Goal: Find specific page/section: Find specific page/section

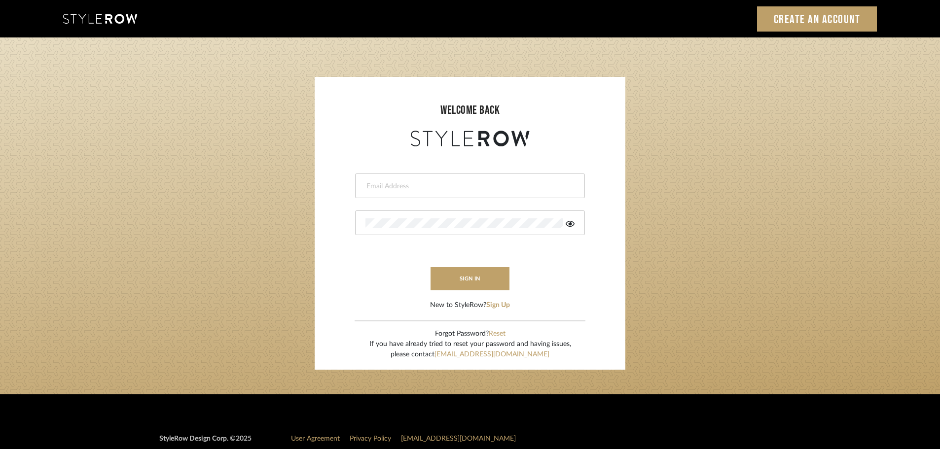
click at [412, 184] on input "email" at bounding box center [468, 186] width 207 height 10
type input "persimmon.design@outlook.com"
click at [455, 282] on button "sign in" at bounding box center [469, 278] width 79 height 23
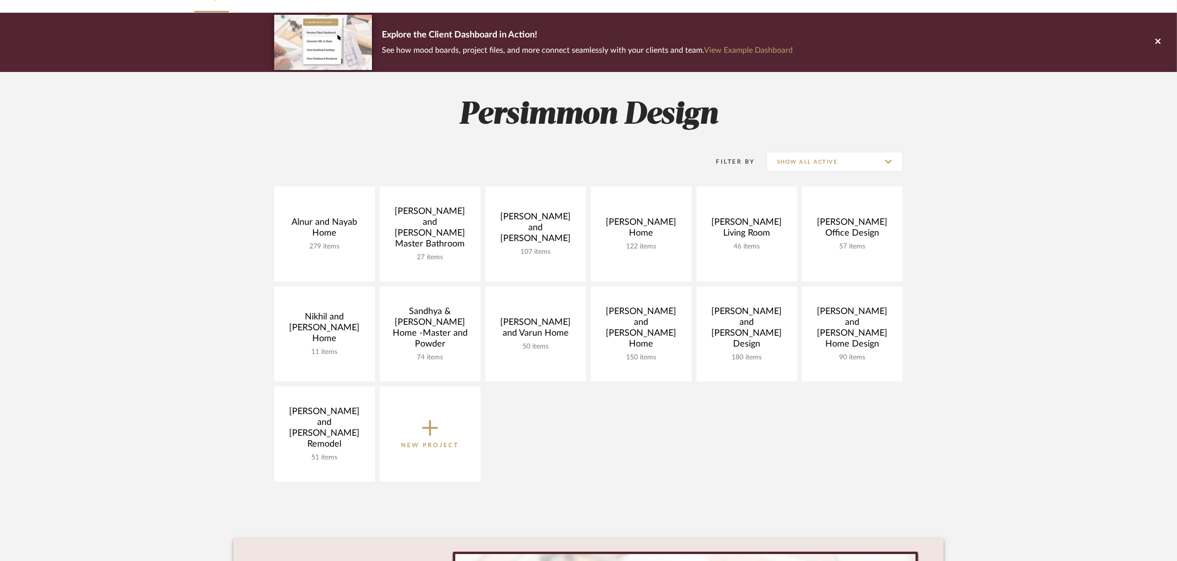
scroll to position [123, 0]
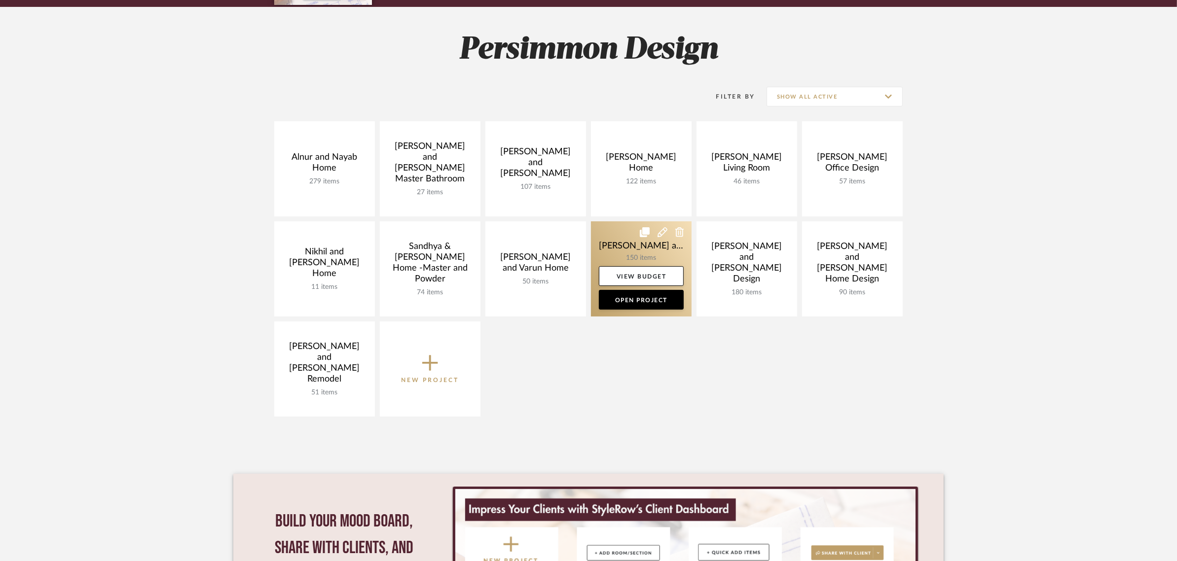
click at [615, 242] on link at bounding box center [641, 268] width 101 height 95
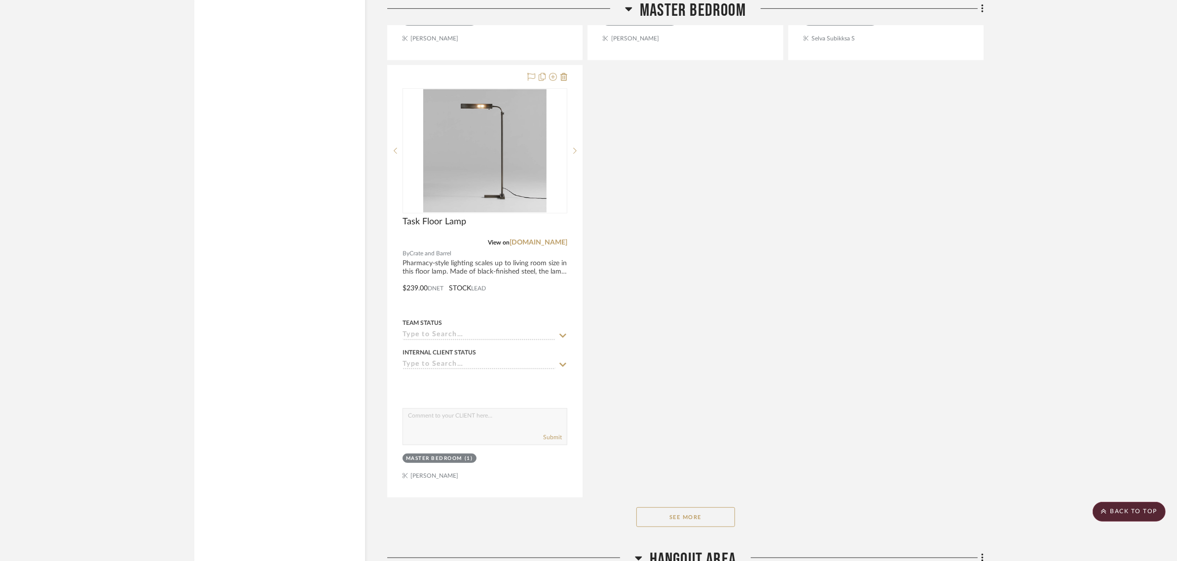
scroll to position [5301, 0]
click at [675, 505] on button "See More" at bounding box center [685, 515] width 99 height 20
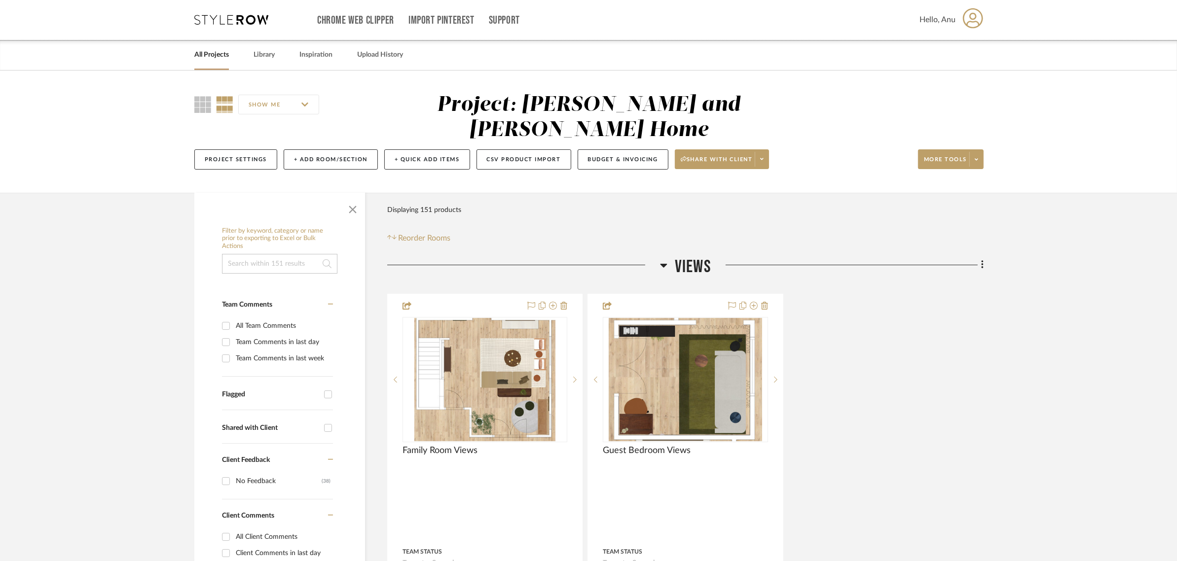
scroll to position [0, 0]
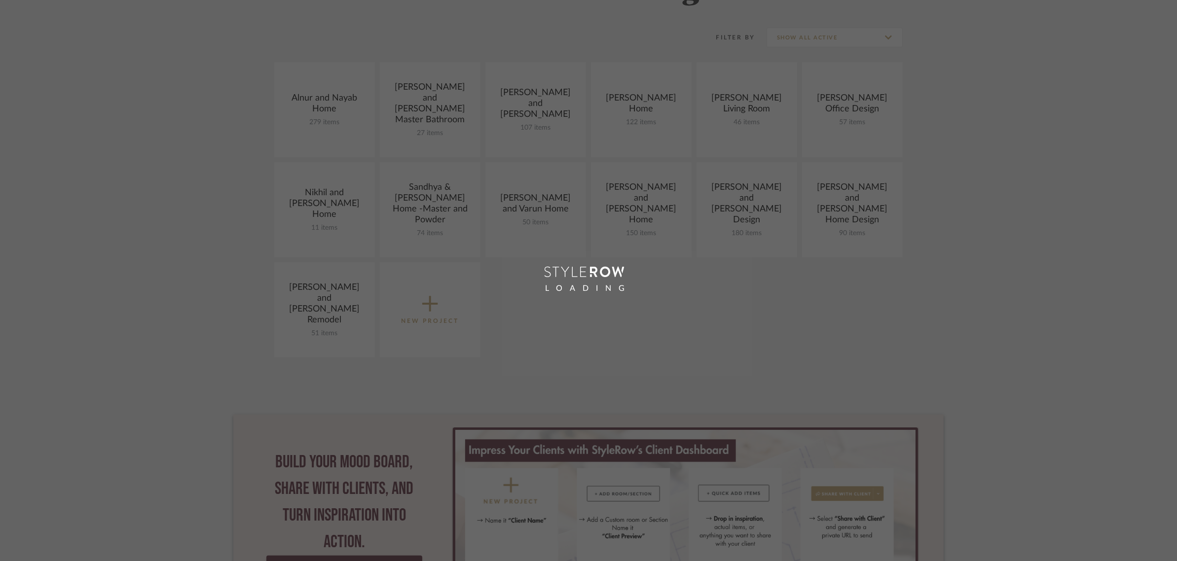
scroll to position [182, 0]
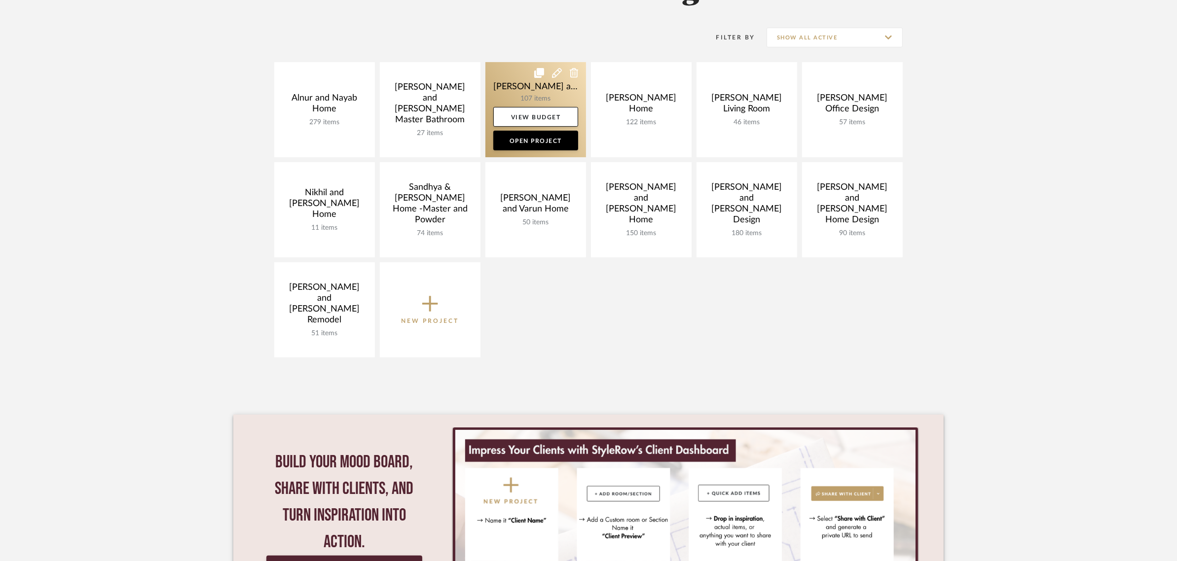
click at [532, 87] on link at bounding box center [535, 109] width 101 height 95
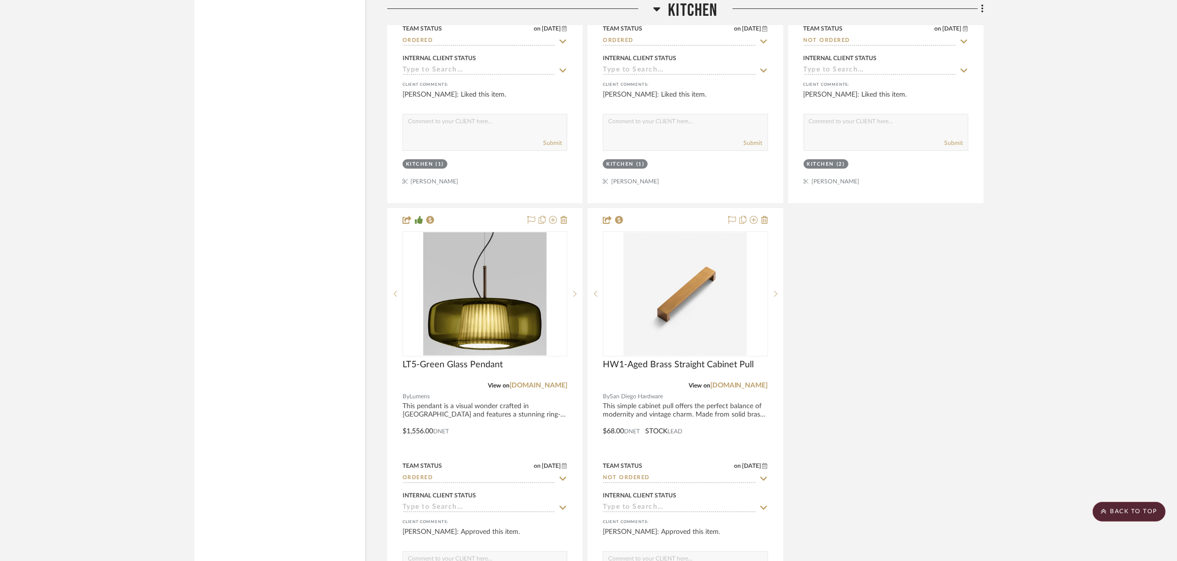
scroll to position [4438, 0]
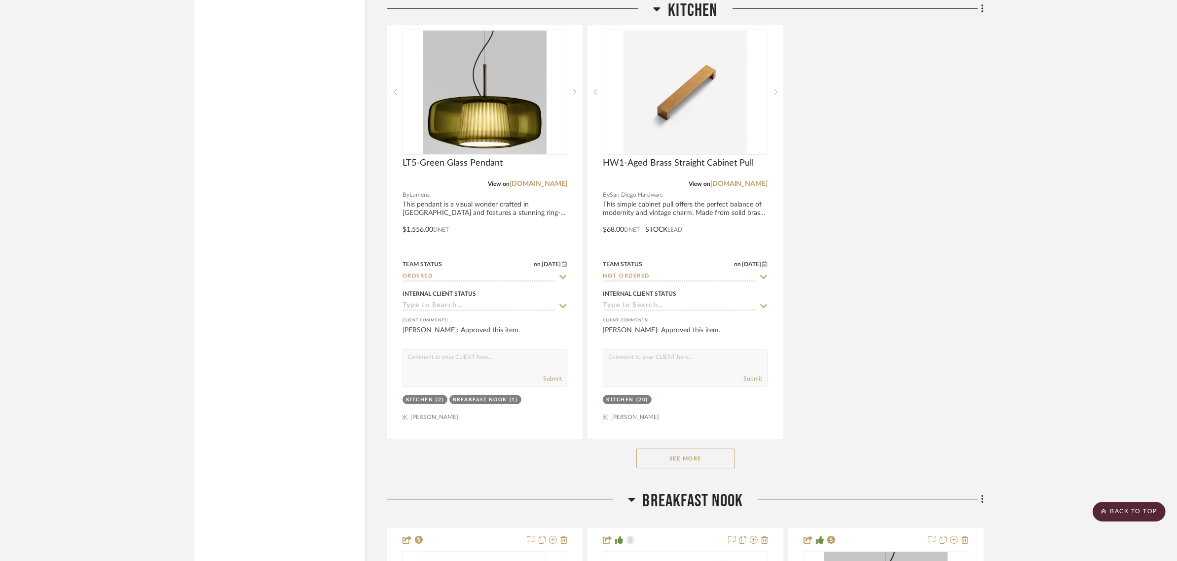
click at [720, 449] on button "See More" at bounding box center [685, 459] width 99 height 20
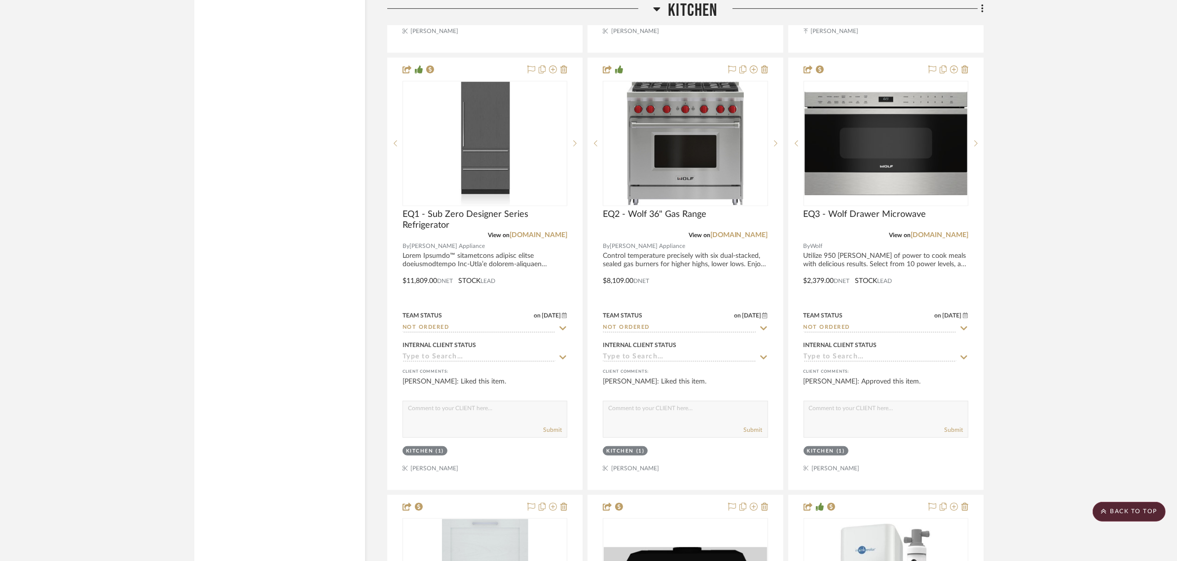
scroll to position [5239, 0]
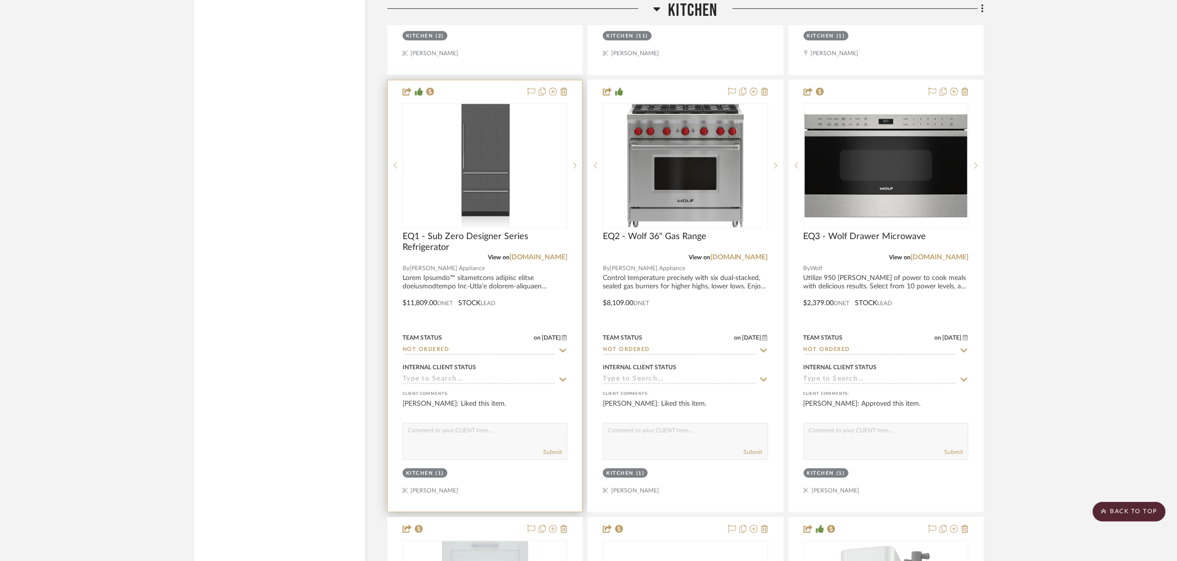
click at [493, 190] on div at bounding box center [484, 165] width 165 height 125
click at [489, 171] on img "0" at bounding box center [485, 165] width 50 height 123
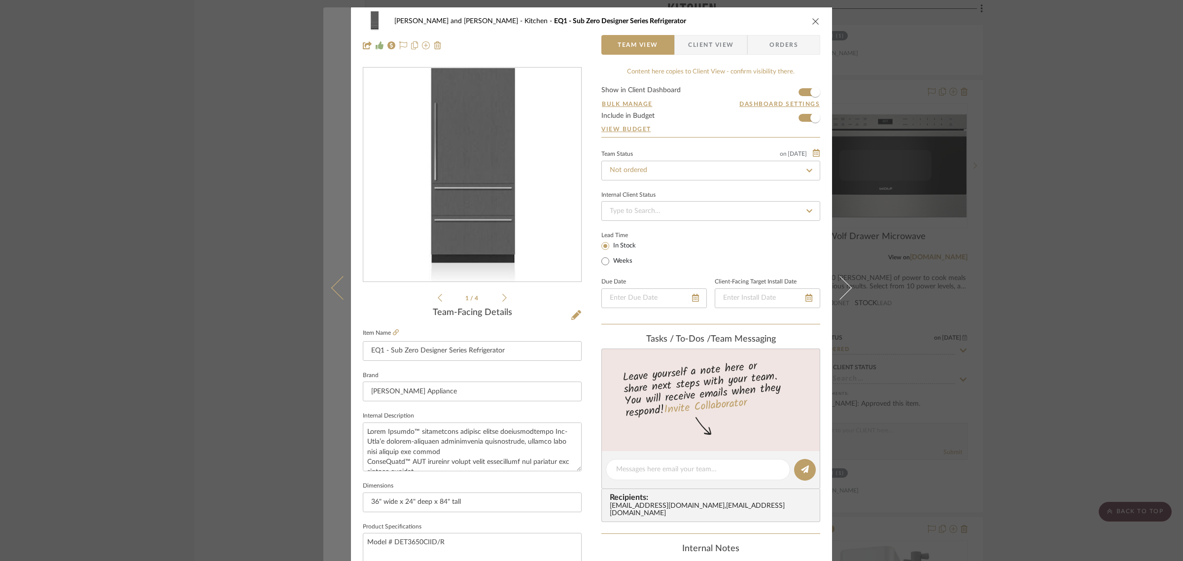
scroll to position [185, 0]
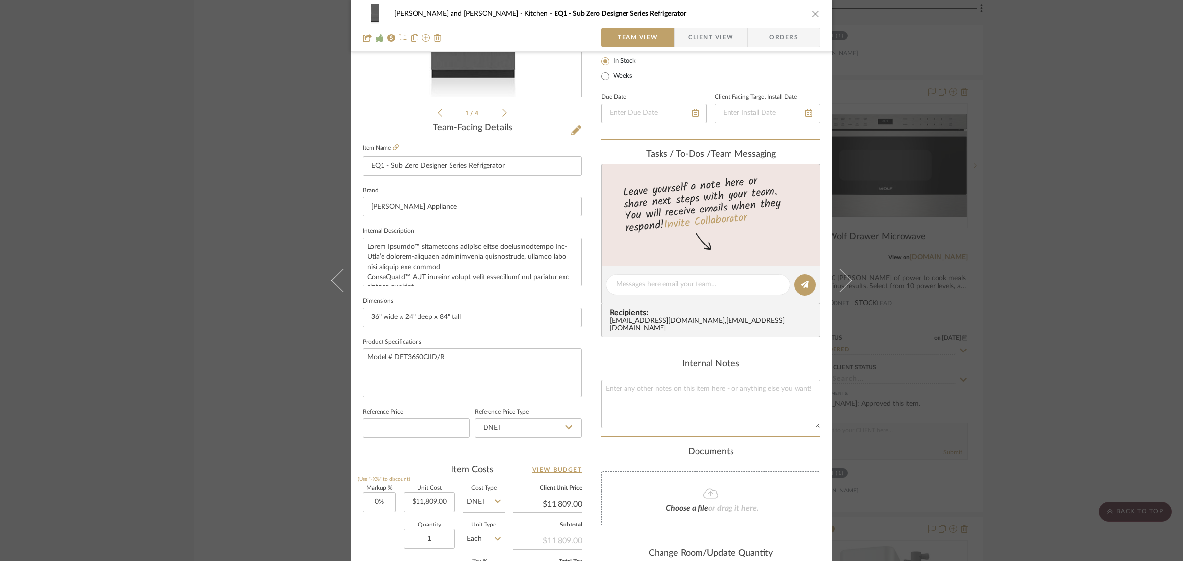
click at [812, 11] on icon "close" at bounding box center [816, 14] width 8 height 8
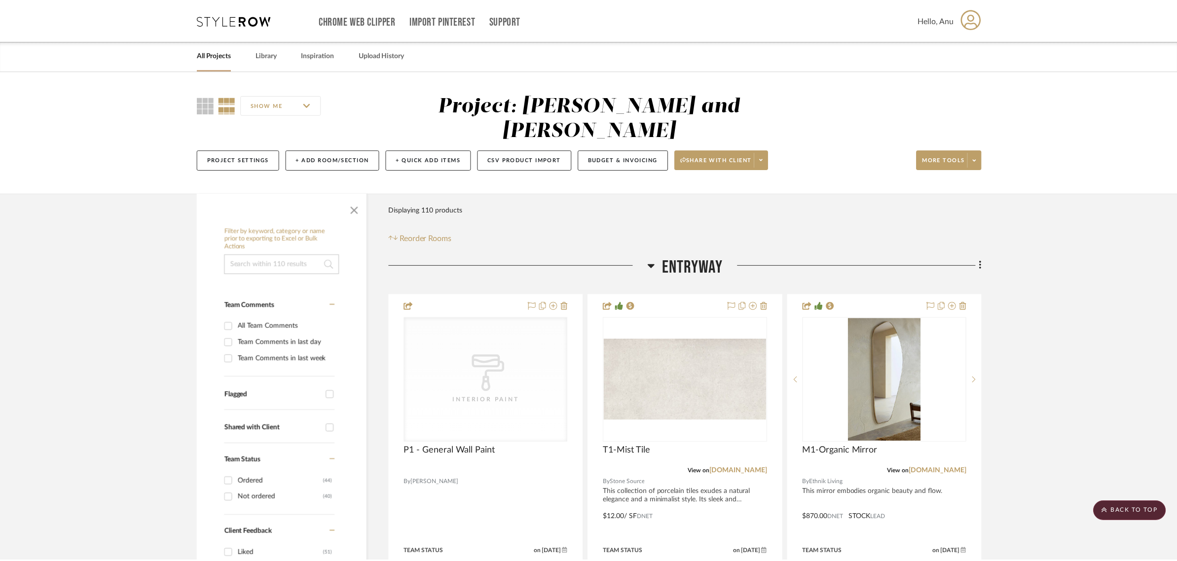
scroll to position [5239, 0]
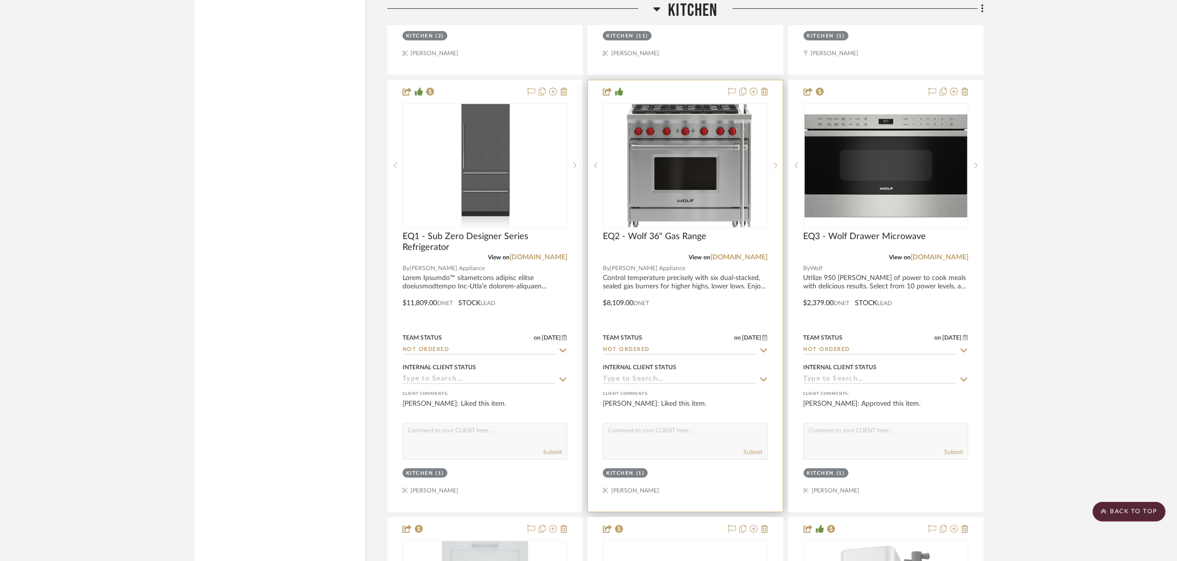
click at [700, 144] on div at bounding box center [685, 165] width 165 height 125
click at [680, 184] on img "0" at bounding box center [685, 165] width 117 height 123
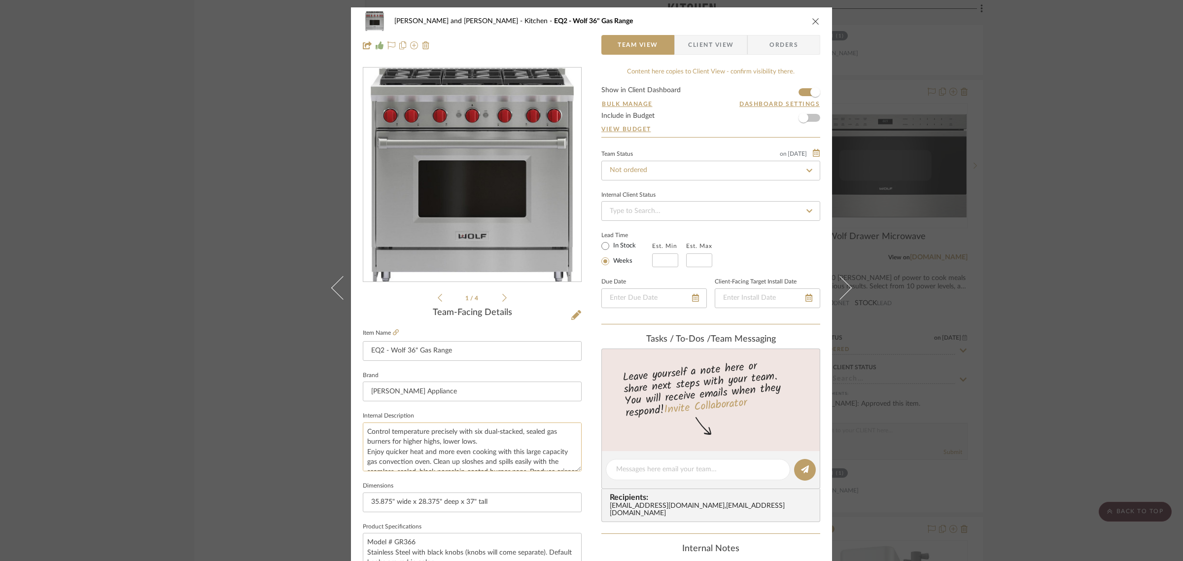
scroll to position [70, 0]
click at [815, 20] on icon "close" at bounding box center [816, 21] width 8 height 8
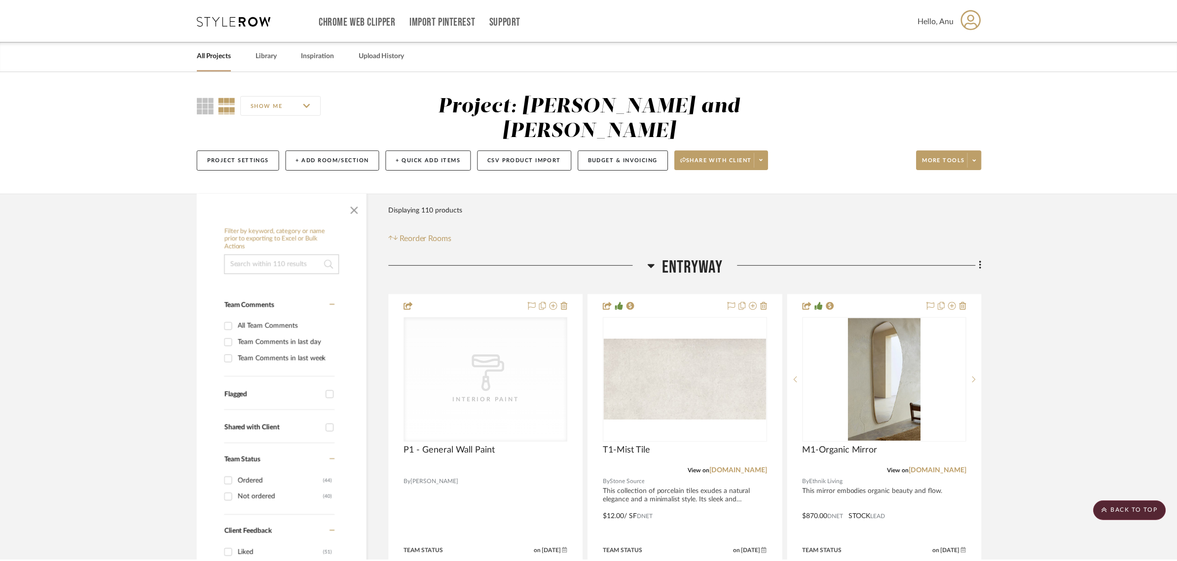
scroll to position [5239, 0]
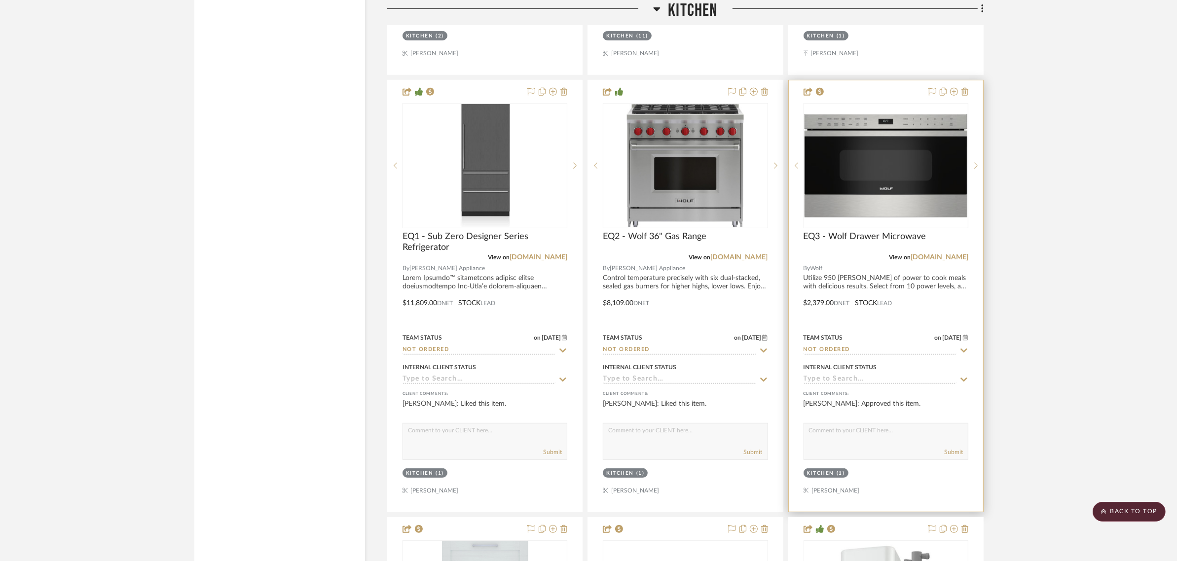
click at [932, 125] on img "0" at bounding box center [885, 166] width 163 height 104
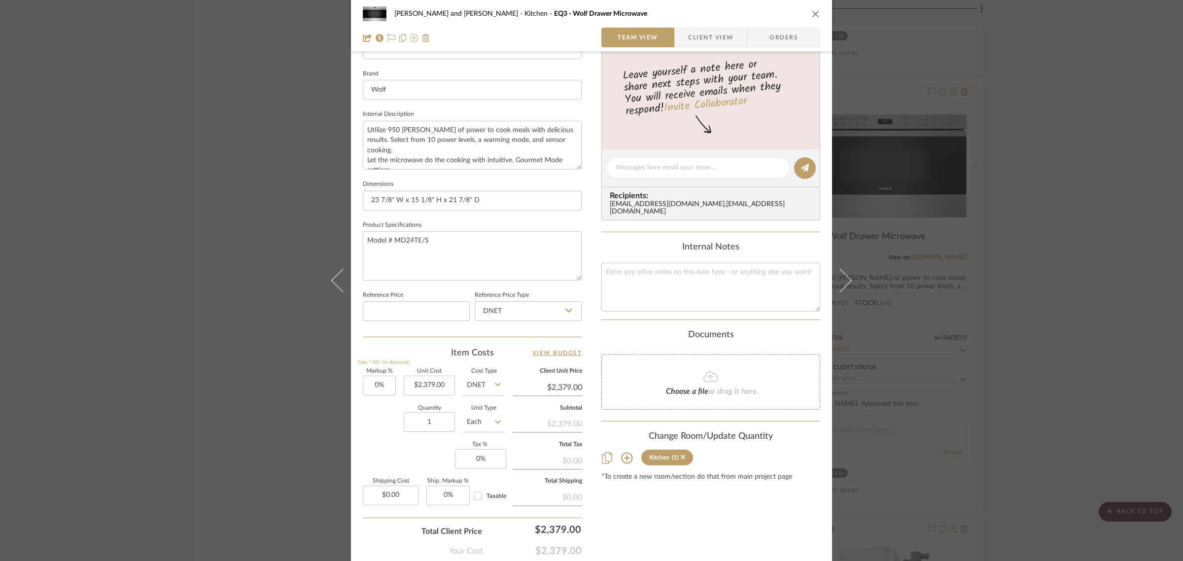
scroll to position [308, 0]
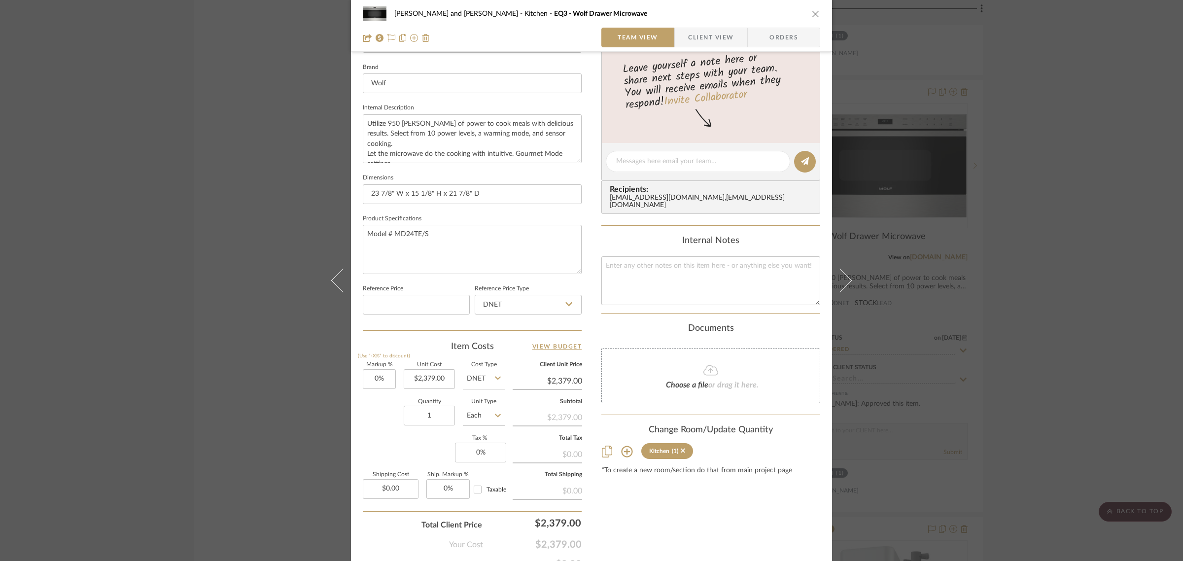
click at [812, 14] on icon "close" at bounding box center [816, 14] width 8 height 8
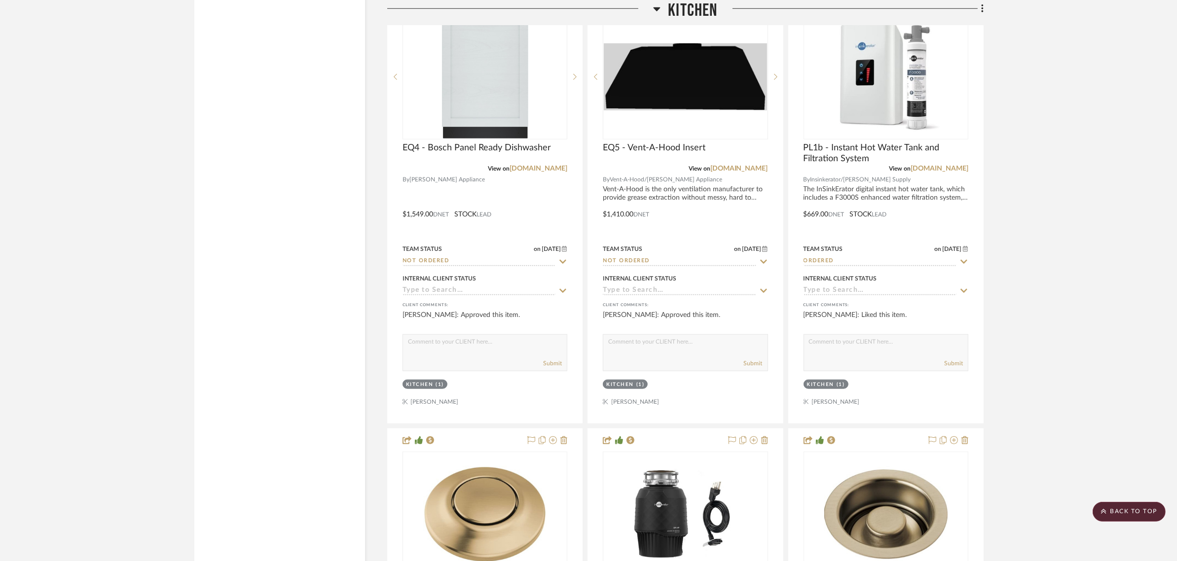
scroll to position [5794, 0]
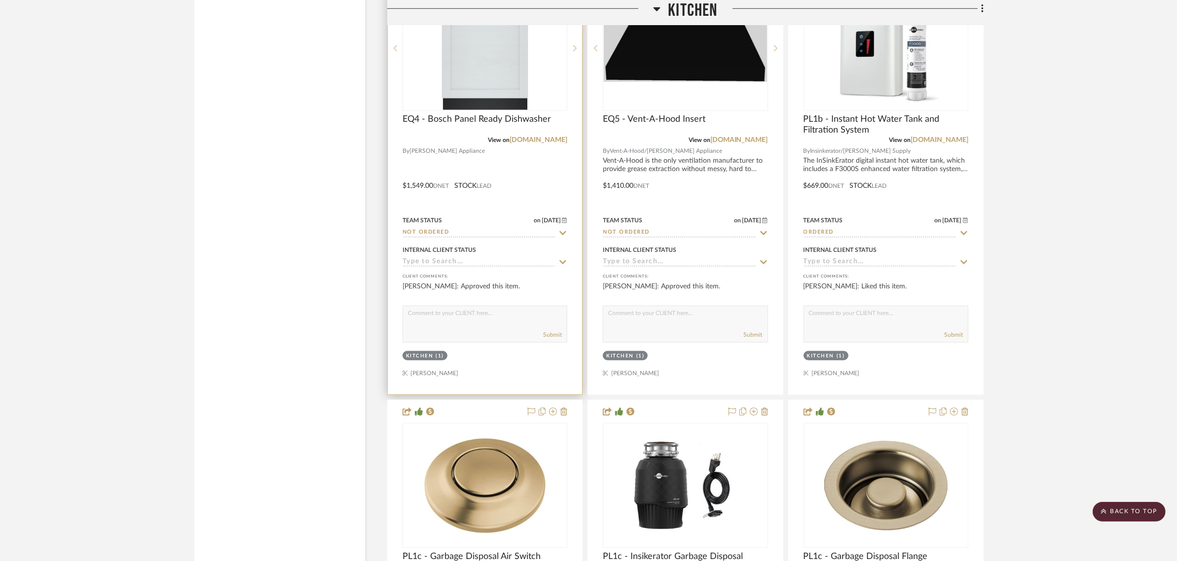
click at [474, 60] on img "0" at bounding box center [485, 48] width 86 height 123
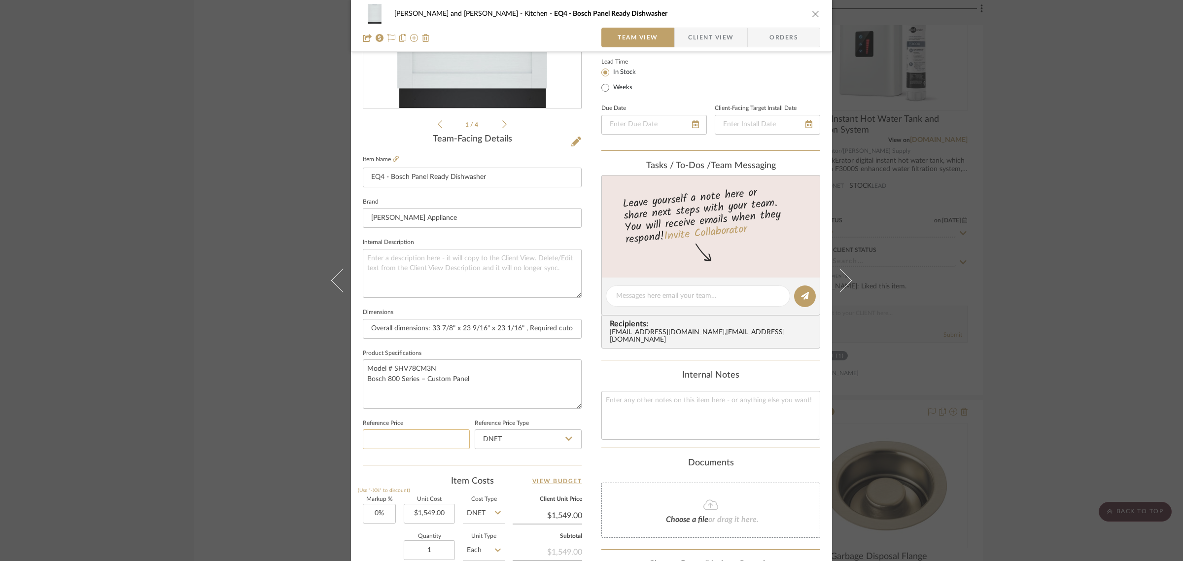
scroll to position [356, 0]
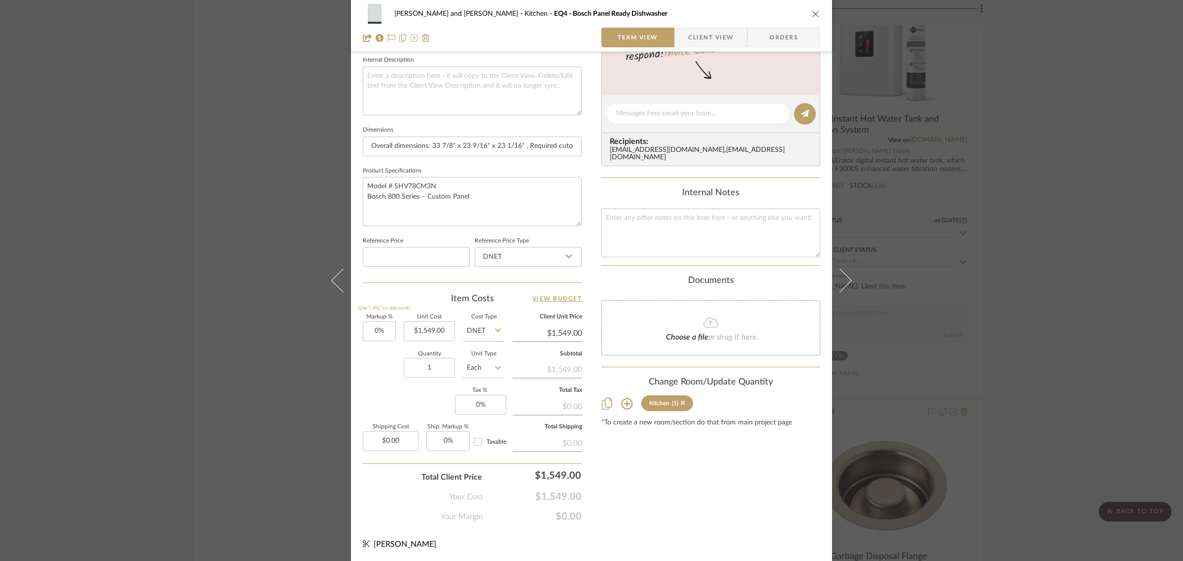
click at [812, 14] on icon "close" at bounding box center [816, 14] width 8 height 8
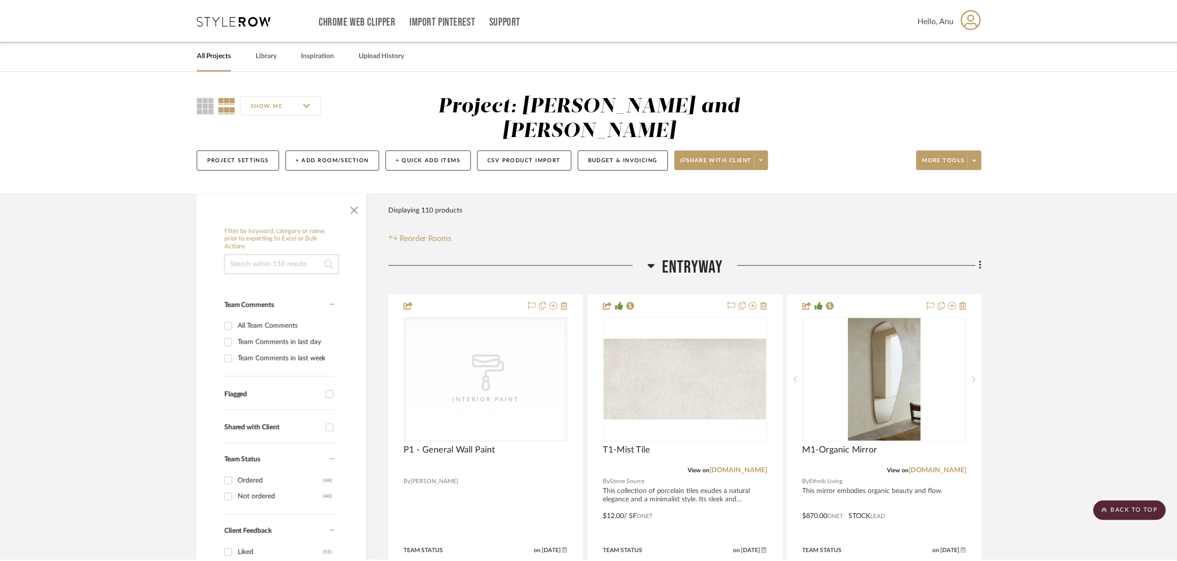
scroll to position [5794, 0]
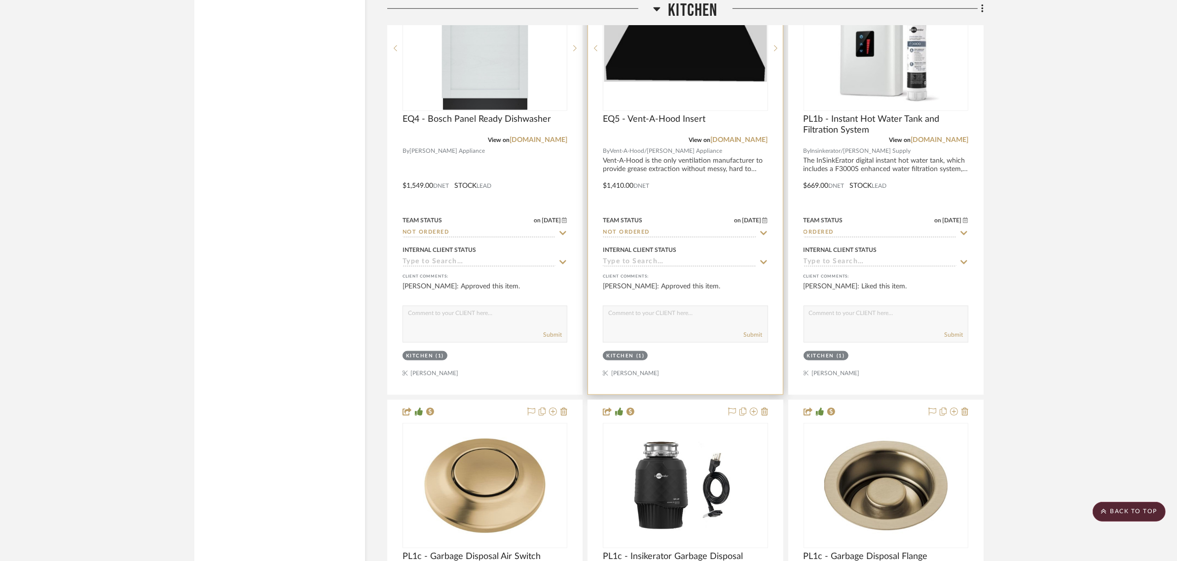
click at [661, 52] on div at bounding box center [685, 48] width 165 height 125
click at [676, 48] on img "0" at bounding box center [685, 48] width 163 height 67
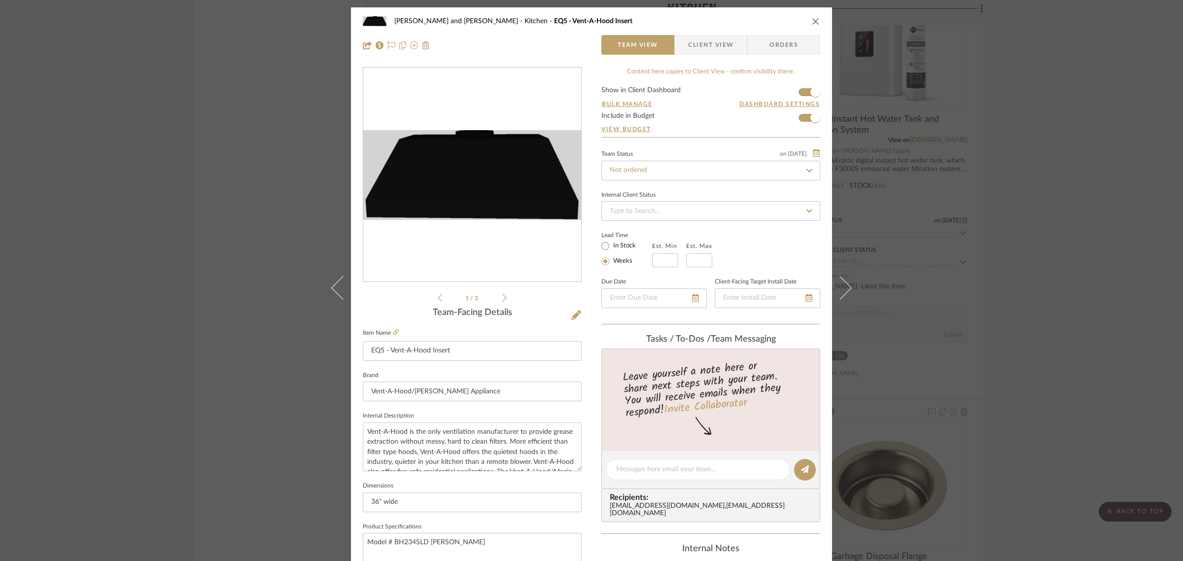
scroll to position [247, 0]
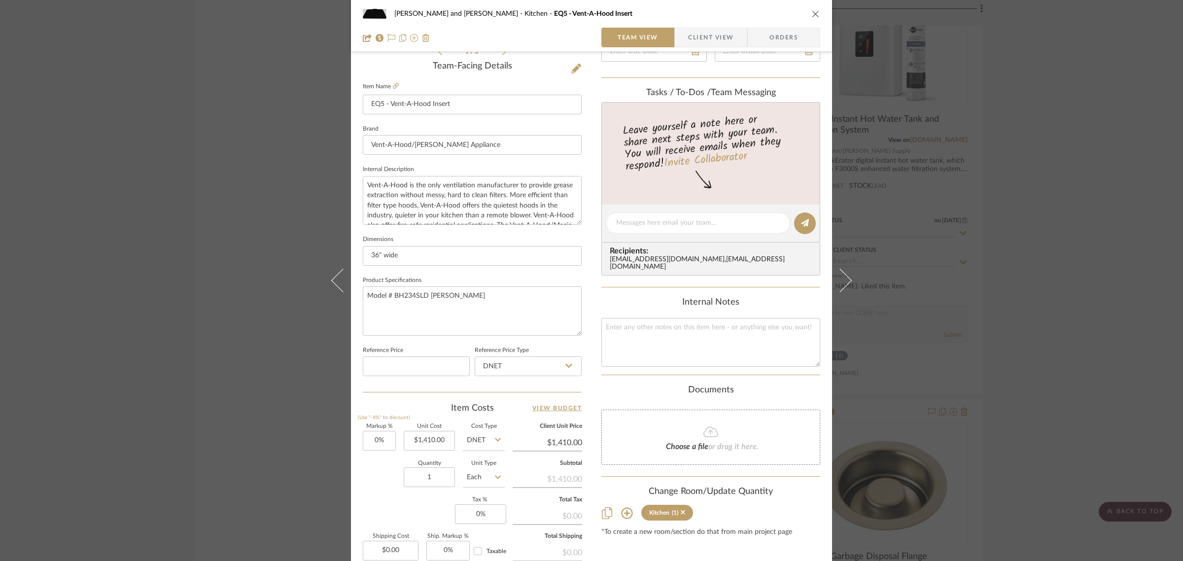
click at [258, 209] on div "[PERSON_NAME] and [PERSON_NAME] Home Kitchen EQ5 - Vent-A-Hood Insert Team View…" at bounding box center [591, 280] width 1183 height 561
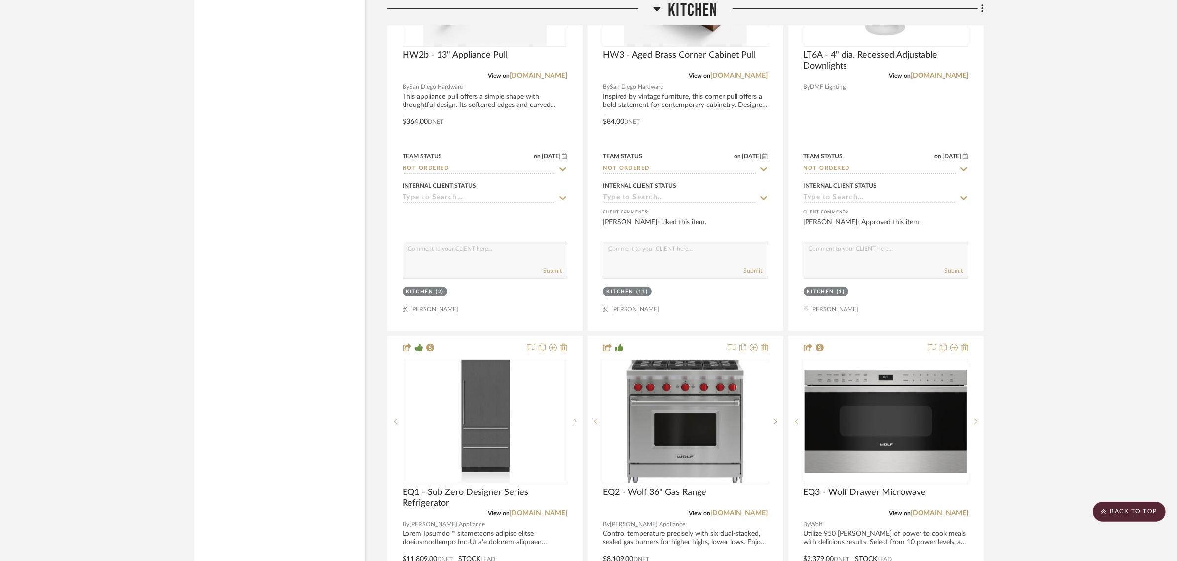
scroll to position [4869, 0]
